Goal: Find contact information: Obtain details needed to contact an individual or organization

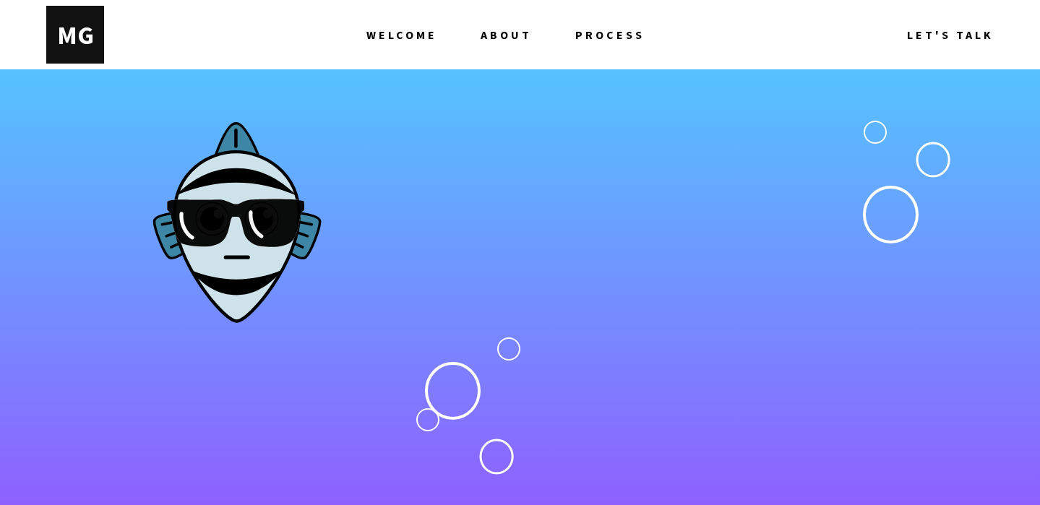
scroll to position [4061, 0]
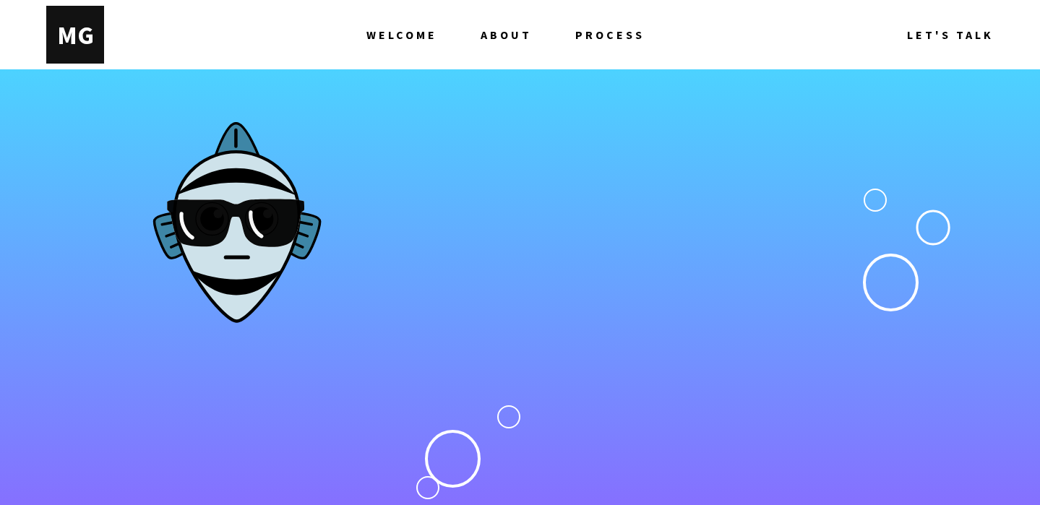
click at [517, 36] on span "ABOUT" at bounding box center [506, 35] width 51 height 58
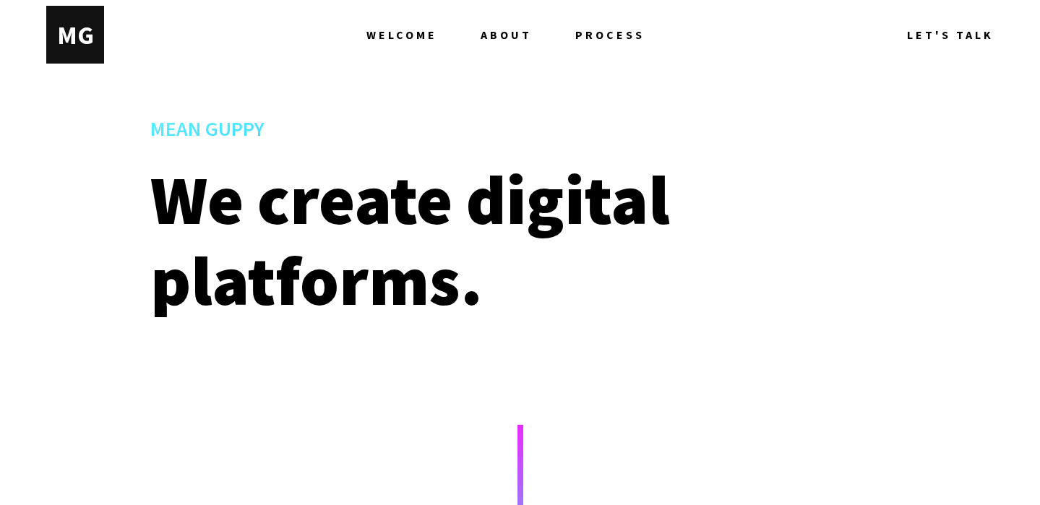
click at [85, 30] on div "M EAN G UPPY" at bounding box center [74, 35] width 35 height 33
click at [400, 34] on span "WELCOME" at bounding box center [401, 35] width 71 height 58
click at [613, 30] on span "PROCESS" at bounding box center [609, 35] width 69 height 58
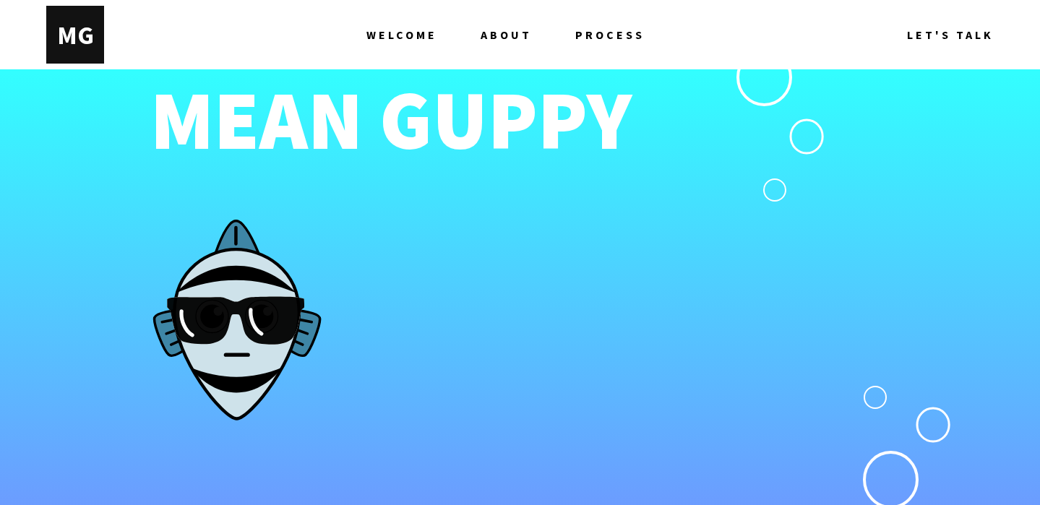
scroll to position [3778, 0]
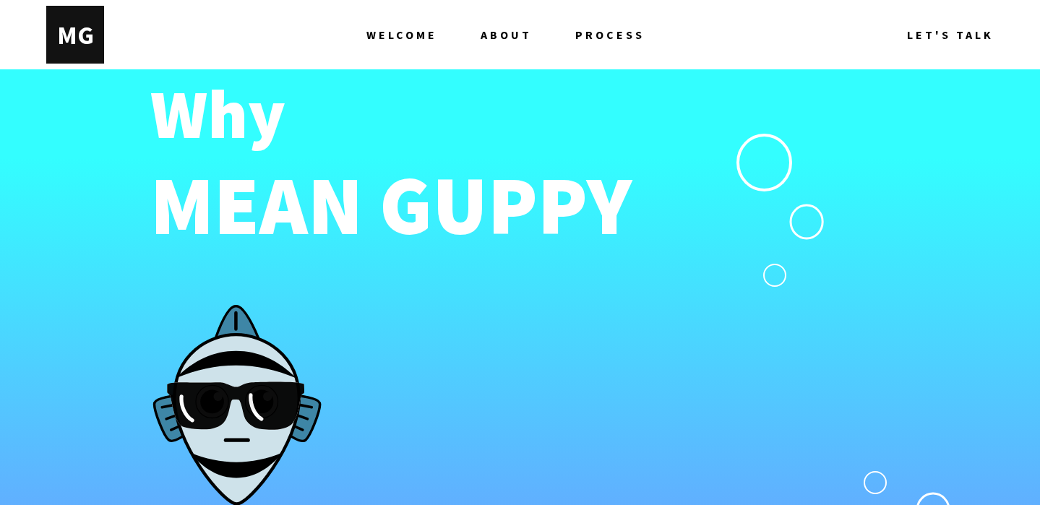
click at [925, 33] on span "LET'S TALK" at bounding box center [950, 35] width 87 height 58
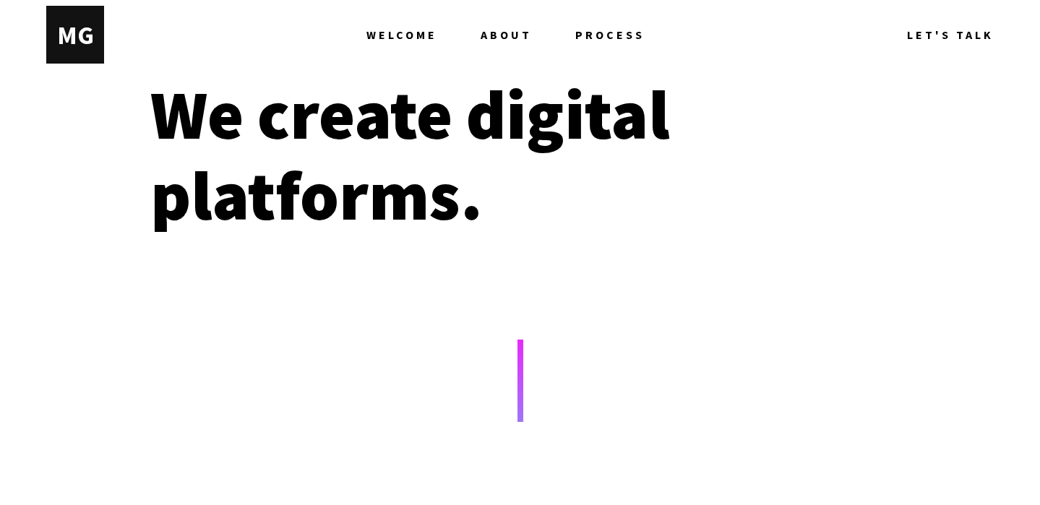
scroll to position [69, 0]
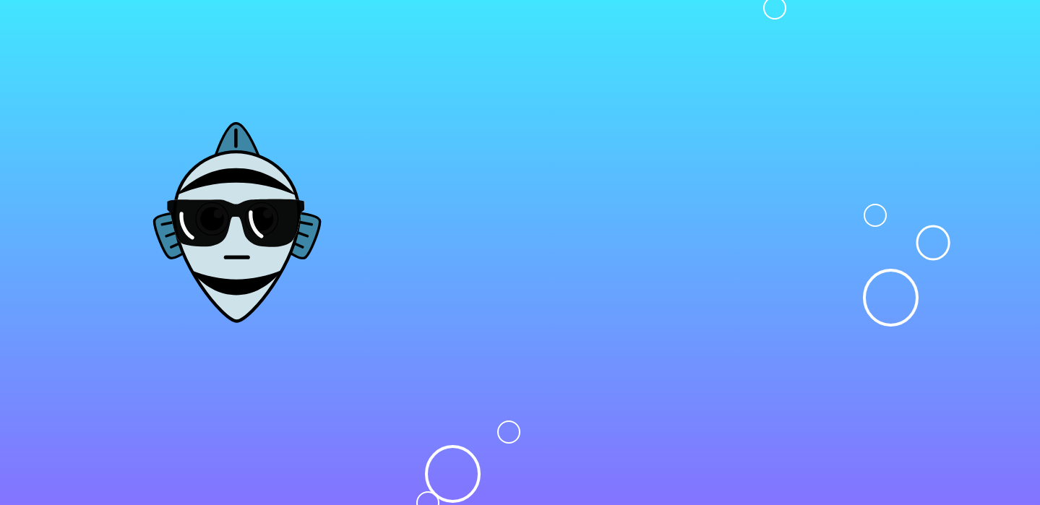
scroll to position [4061, 0]
